Goal: Information Seeking & Learning: Learn about a topic

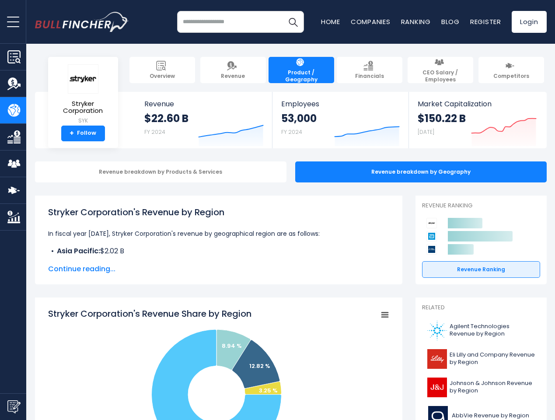
click at [13, 21] on span "open menu" at bounding box center [13, 21] width 12 height 1
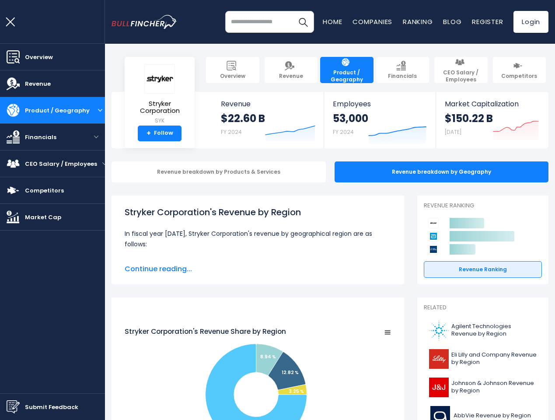
click at [13, 406] on img "Submit Feedback" at bounding box center [13, 406] width 13 height 13
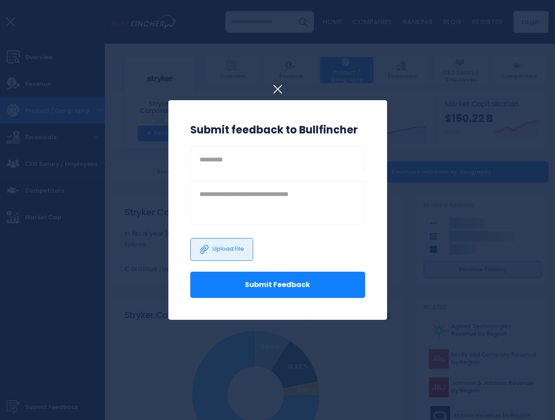
click at [224, 128] on h3 "Submit feedback to Bullfincher" at bounding box center [277, 130] width 175 height 16
click at [360, 128] on h3 "Submit feedback to Bullfincher" at bounding box center [277, 130] width 175 height 16
click at [497, 128] on div at bounding box center [277, 210] width 555 height 420
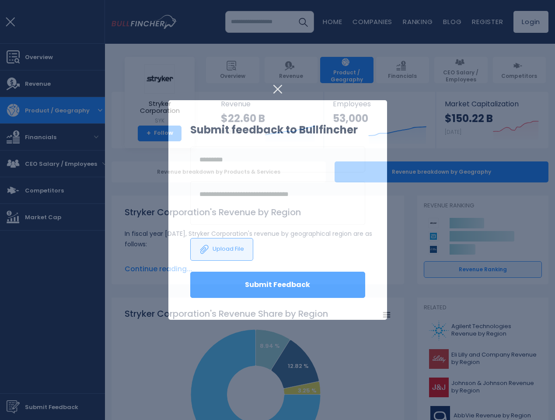
click at [154, 172] on div at bounding box center [277, 210] width 555 height 420
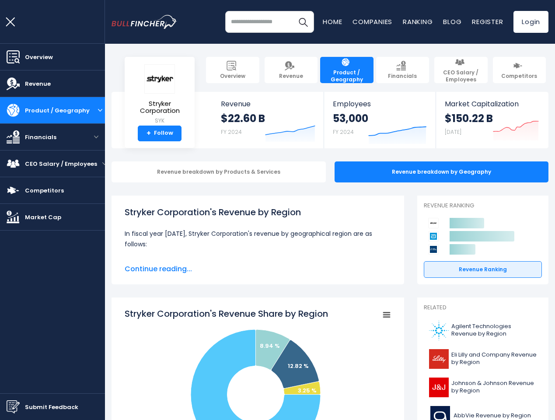
click at [212, 269] on span "Continue reading..." at bounding box center [258, 269] width 266 height 10
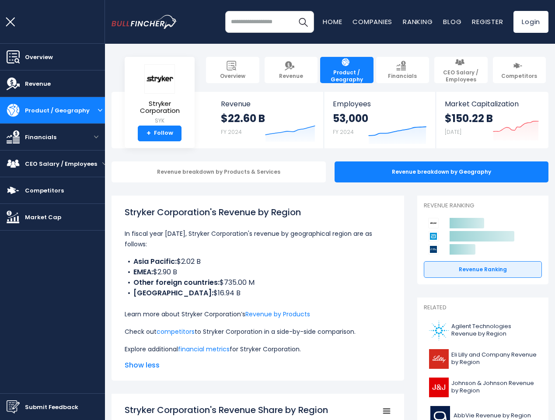
click at [212, 363] on span "Show less" at bounding box center [258, 365] width 266 height 10
click at [378, 315] on p "Learn more about Stryker Corporation’s Revenue by Products" at bounding box center [258, 314] width 266 height 10
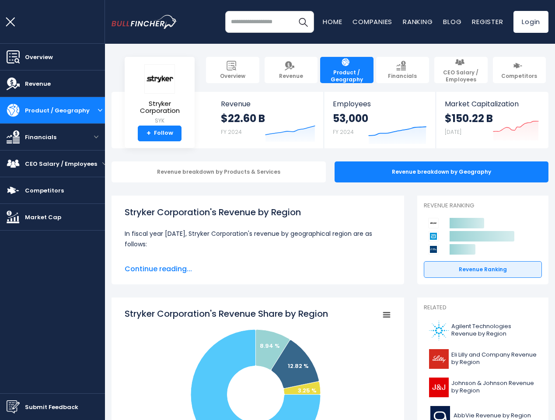
click at [474, 236] on icon at bounding box center [481, 236] width 65 height 10
click at [503, 419] on html "Overview Revenue Product / Geography" at bounding box center [277, 210] width 555 height 420
